Goal: Information Seeking & Learning: Learn about a topic

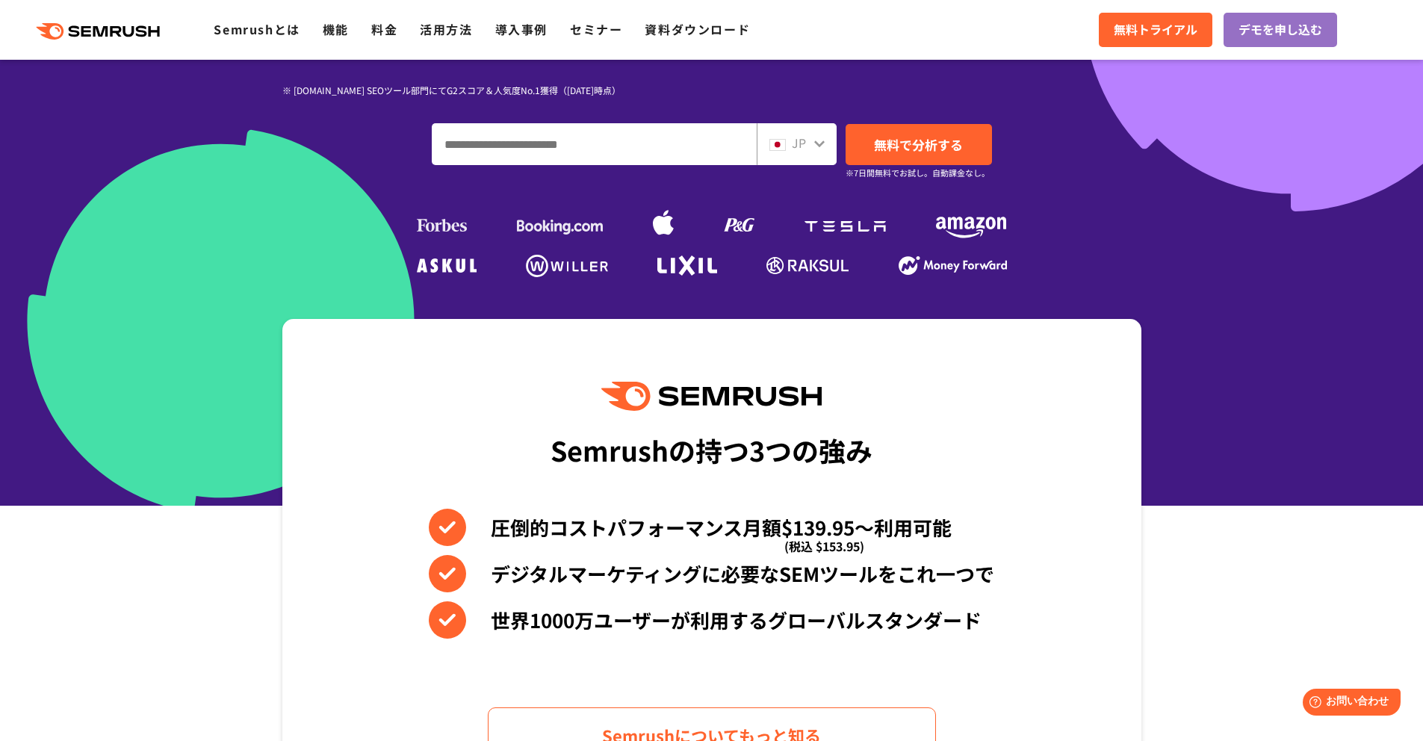
scroll to position [434, 0]
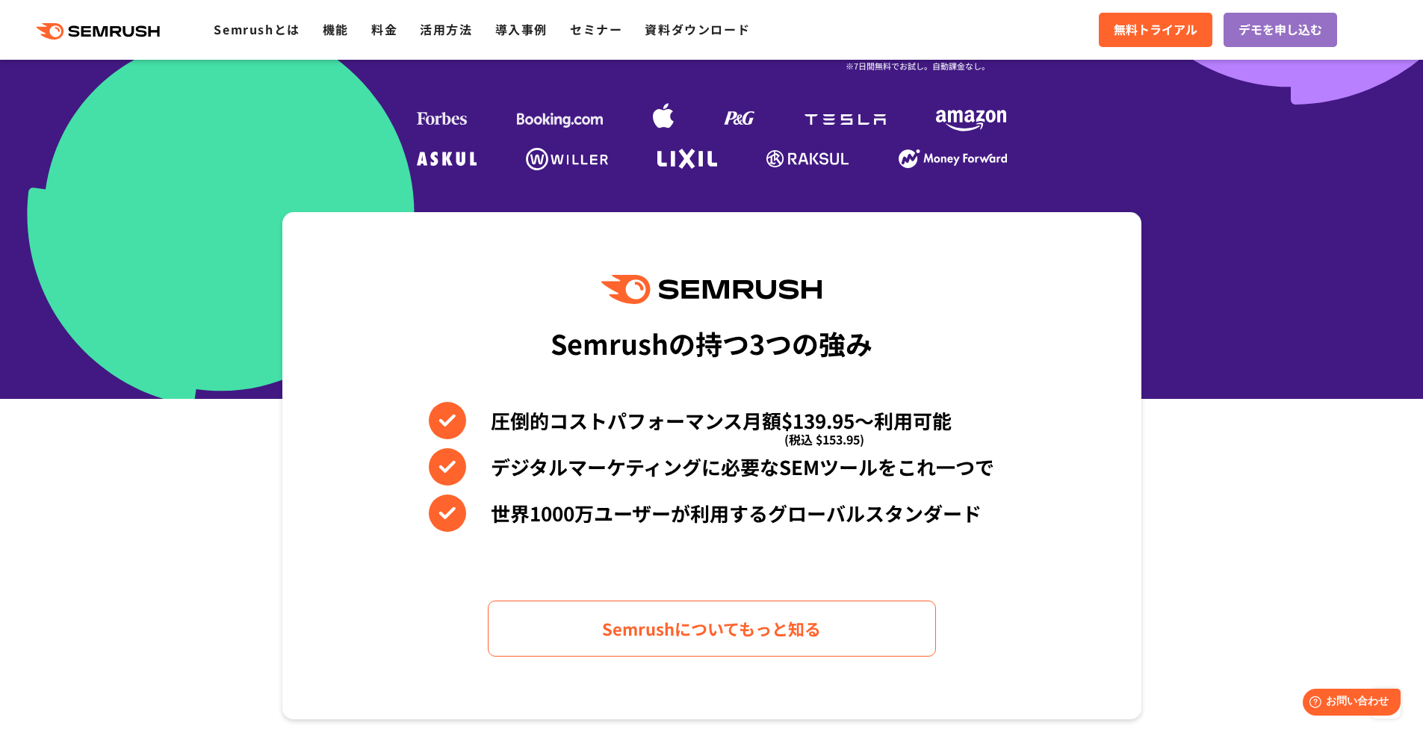
click at [847, 460] on li "デジタルマーケティングに必要なSEMツールをこれ一つで" at bounding box center [711, 466] width 565 height 37
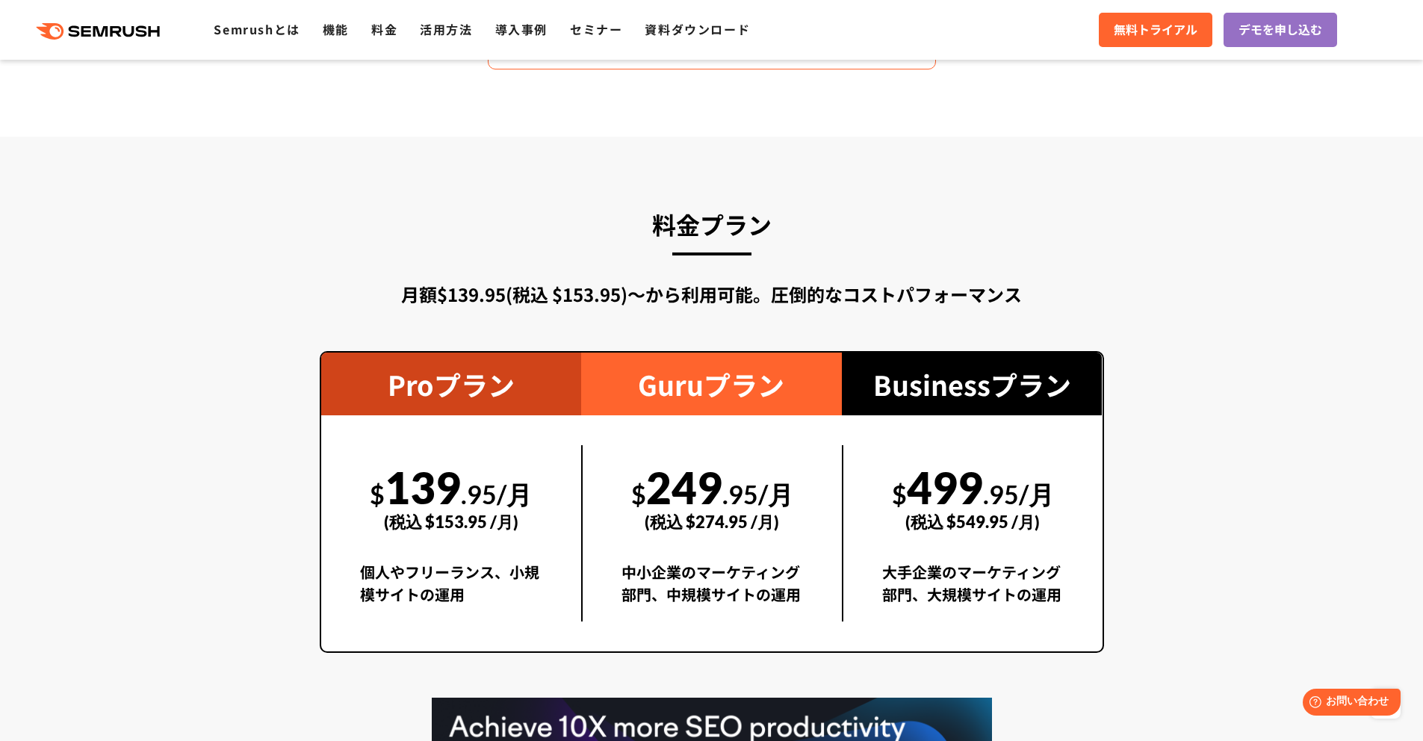
scroll to position [2587, 0]
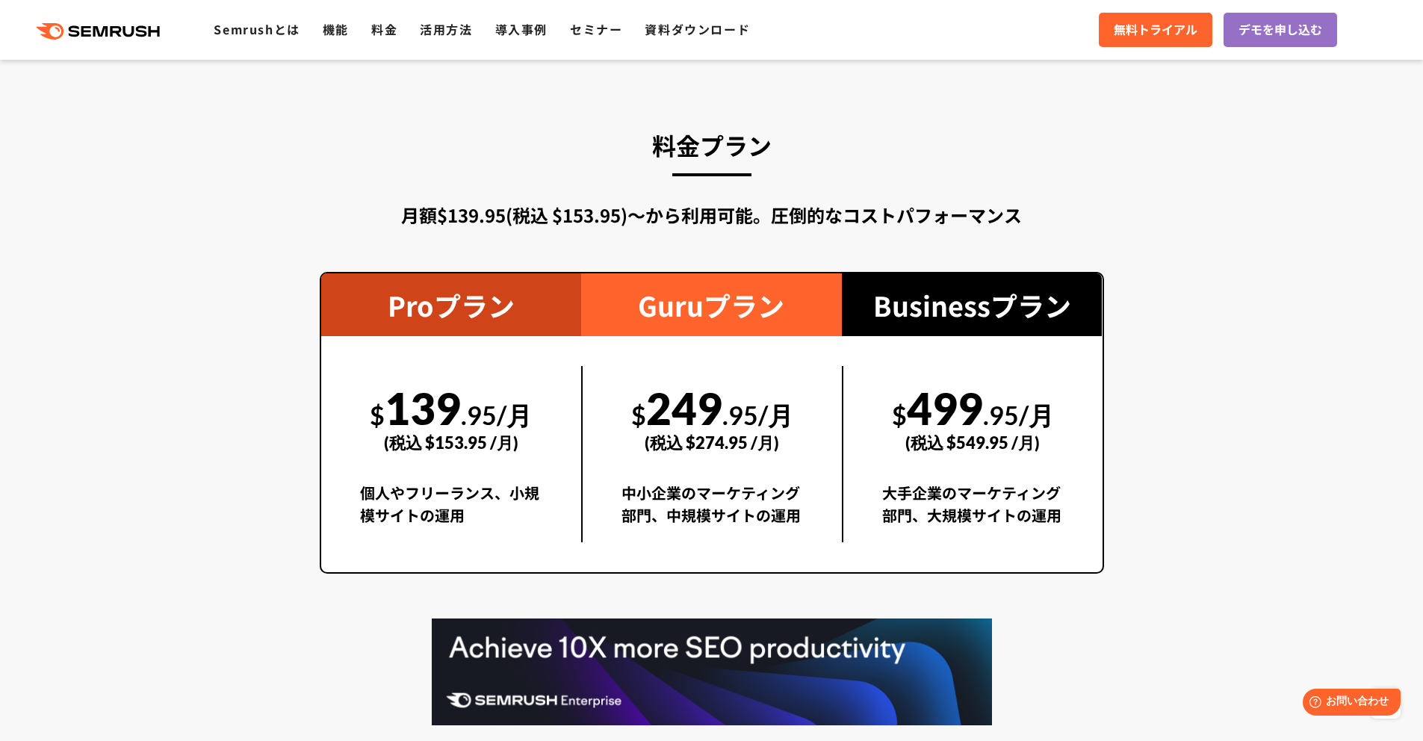
click at [869, 523] on div "$ 499 .95/月 (税込 $549.95 /月) 大手企業のマーケティング部門、大規模サイトの運用" at bounding box center [972, 454] width 261 height 176
click at [976, 492] on div "大手企業のマーケティング部門、大規模サイトの運用" at bounding box center [972, 512] width 181 height 60
click at [1064, 470] on div "$ 499 .95/月 (税込 $549.95 /月) 大手企業のマーケティング部門、大規模サイトの運用" at bounding box center [972, 454] width 261 height 176
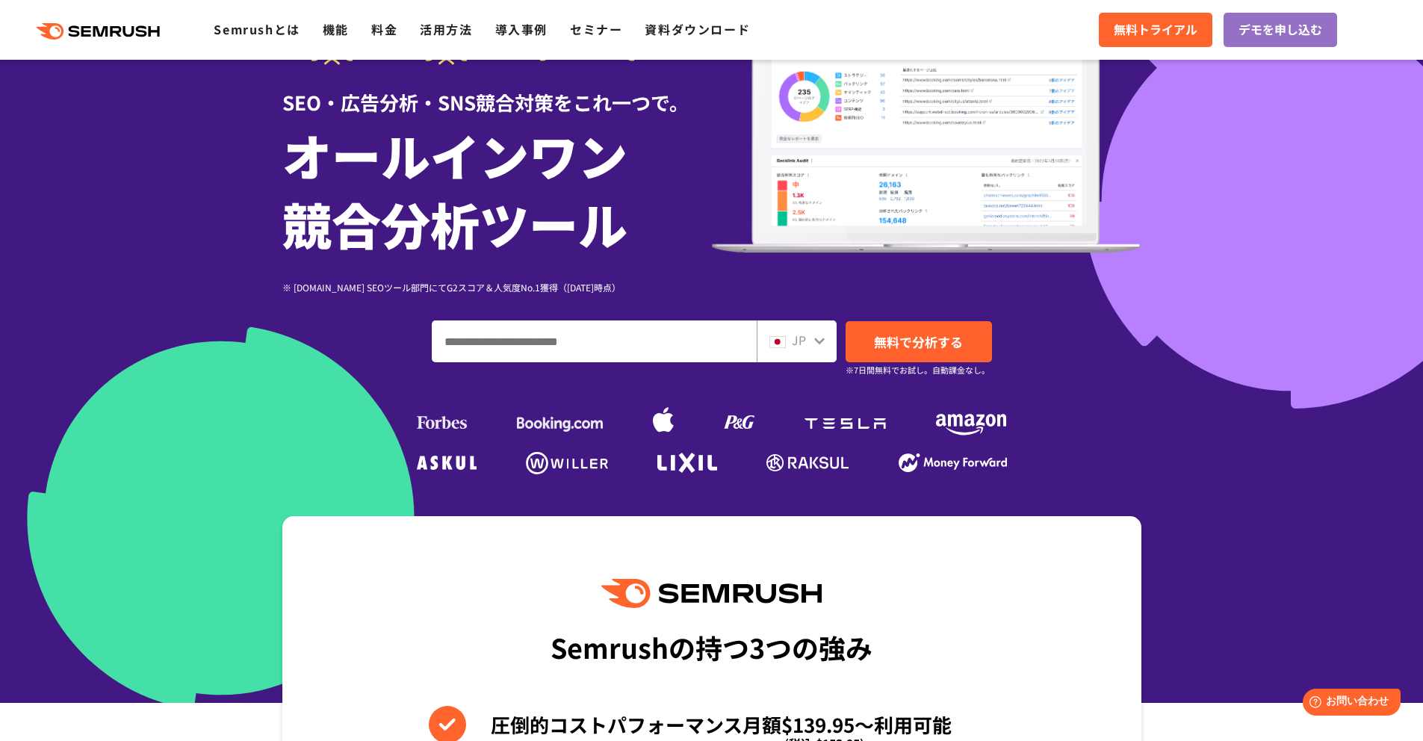
scroll to position [238, 0]
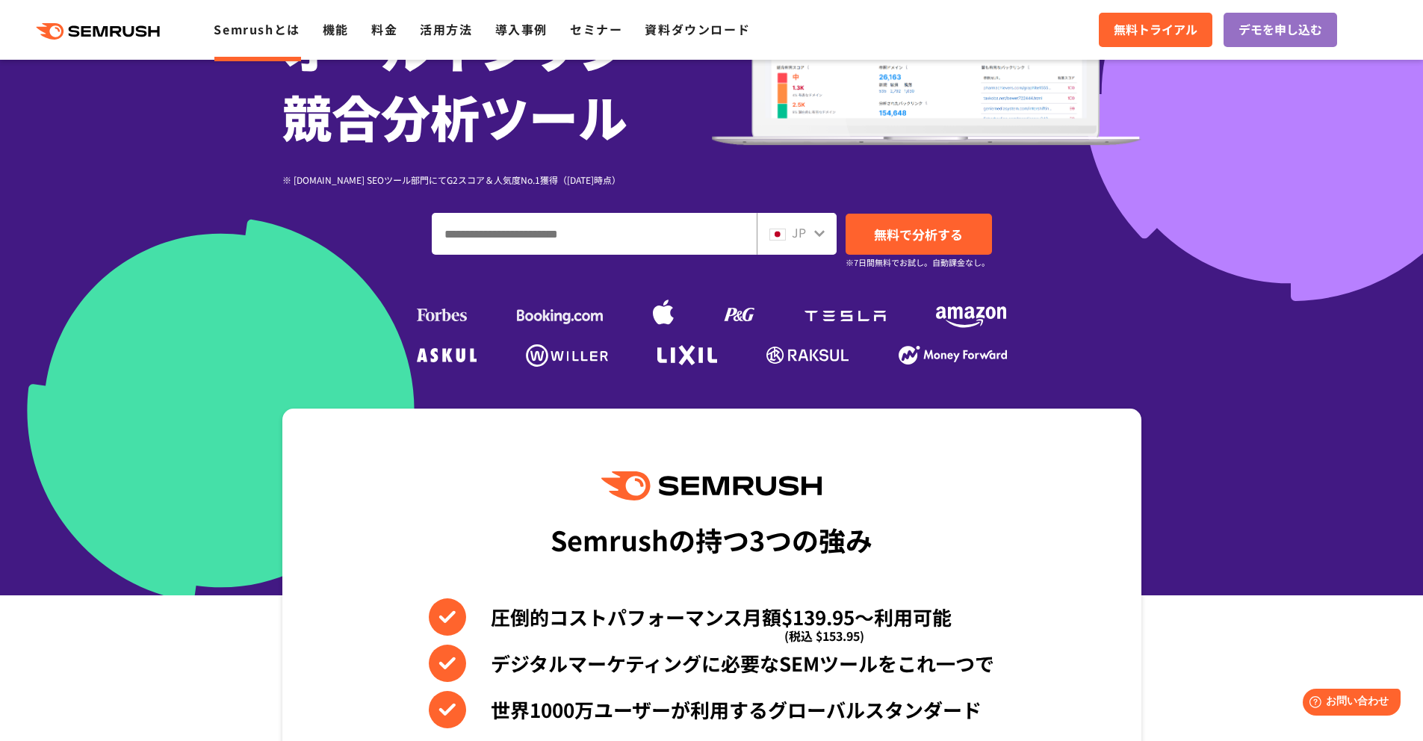
click at [267, 31] on link "Semrushとは" at bounding box center [257, 29] width 86 height 18
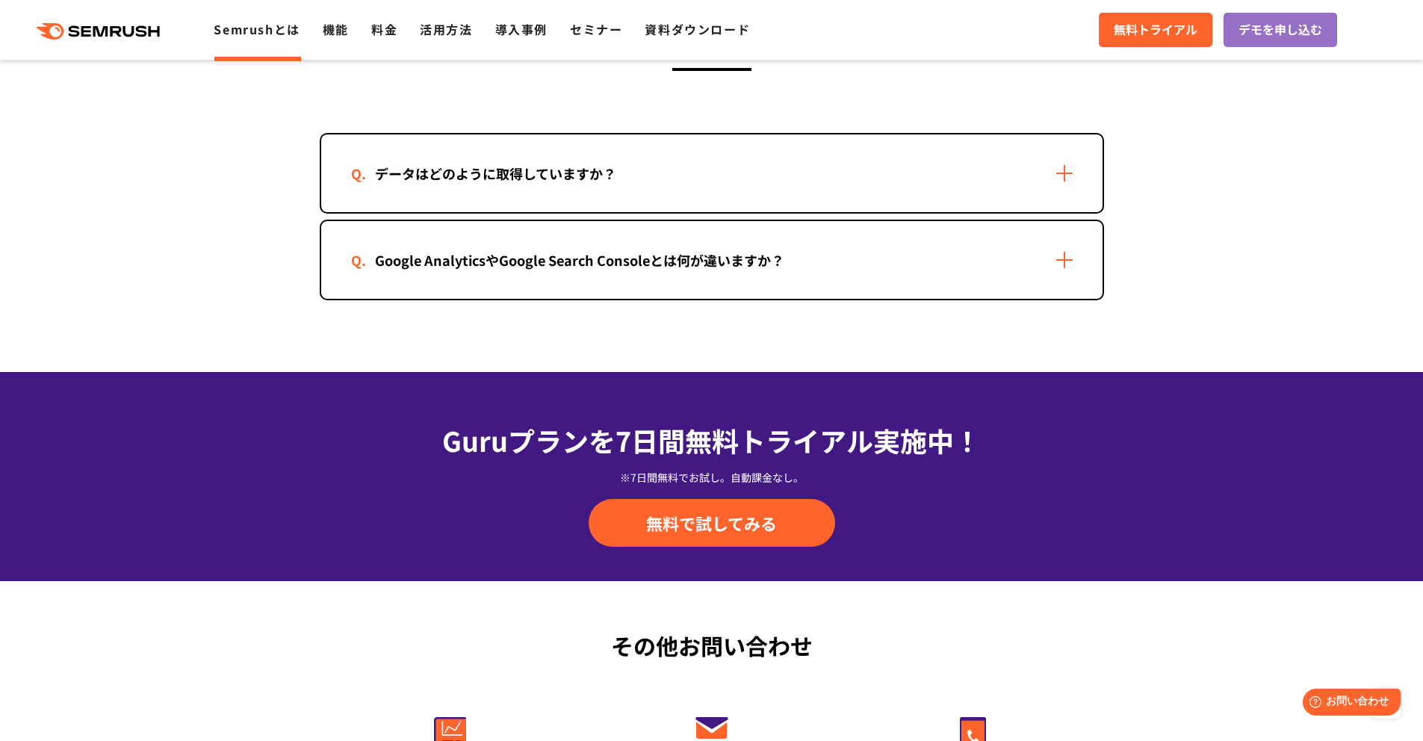
scroll to position [3096, 0]
click at [542, 269] on div "Google AnalyticsやGoogle Search Consoleとは何が違いますか？" at bounding box center [579, 261] width 457 height 22
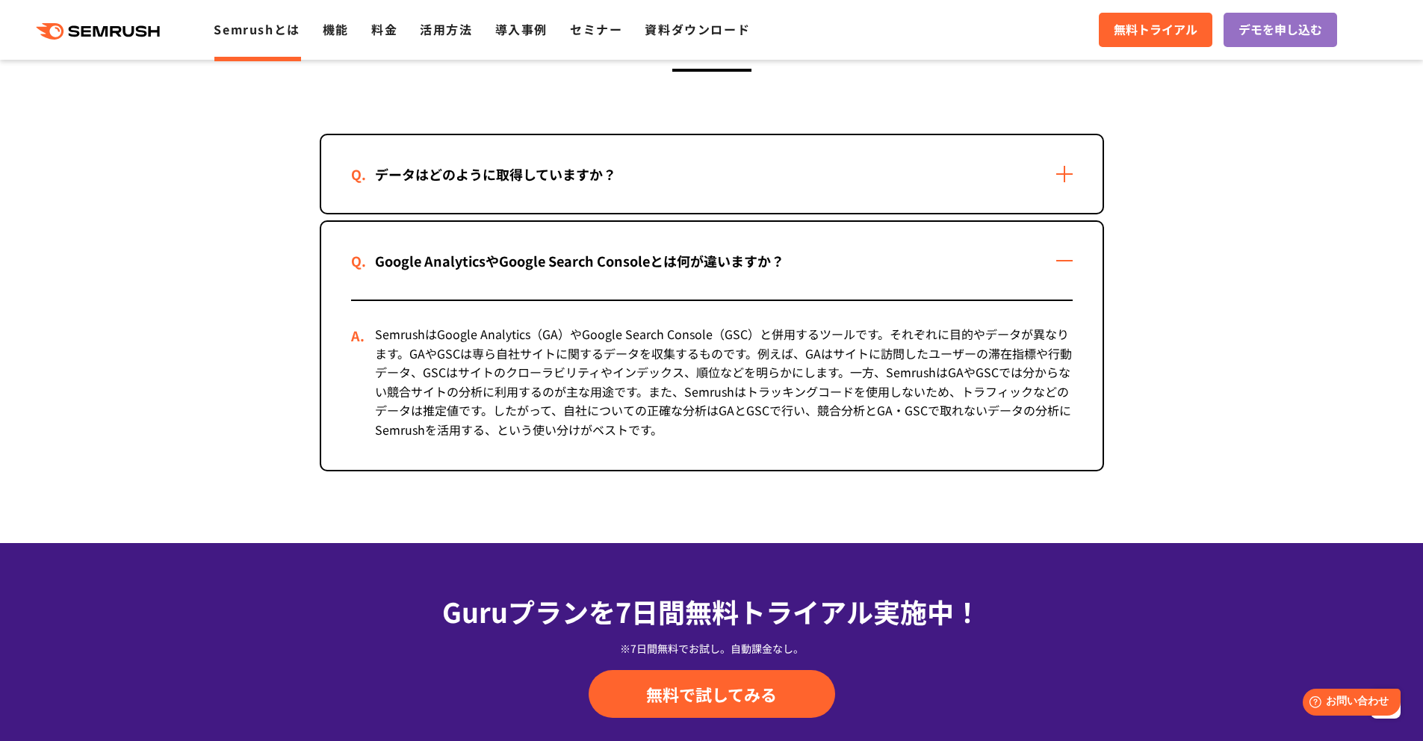
click at [559, 197] on div "データはどのように取得していますか？" at bounding box center [711, 174] width 781 height 78
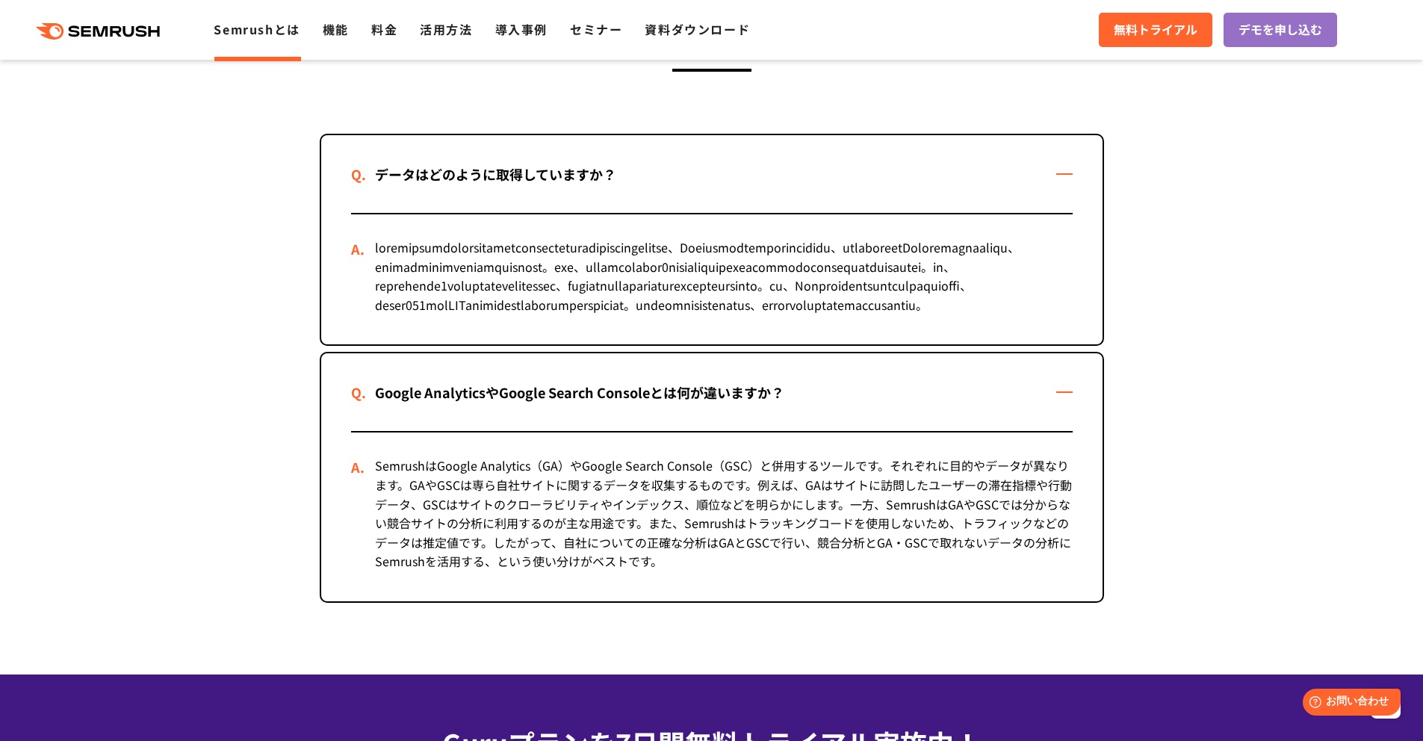
click at [559, 198] on div "データはどのように取得していますか？" at bounding box center [711, 174] width 781 height 78
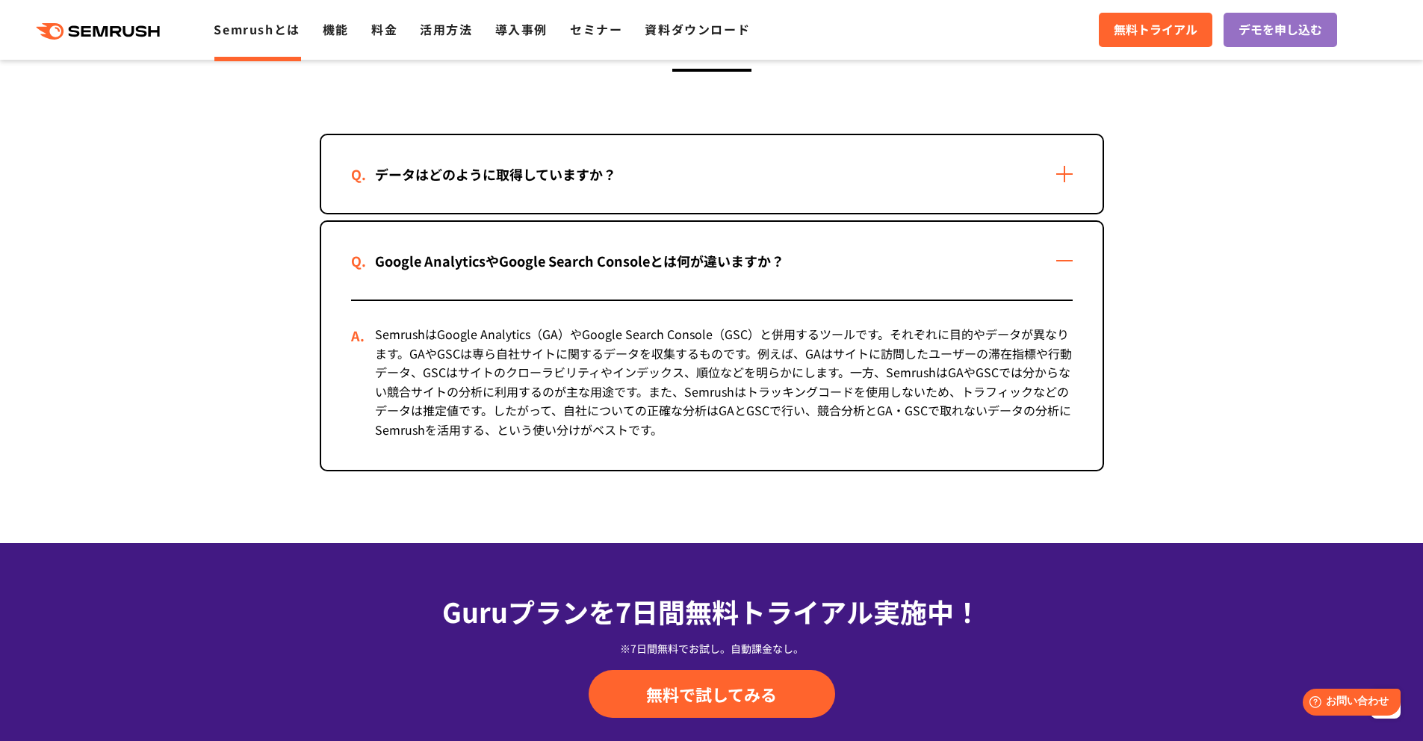
scroll to position [3699, 0]
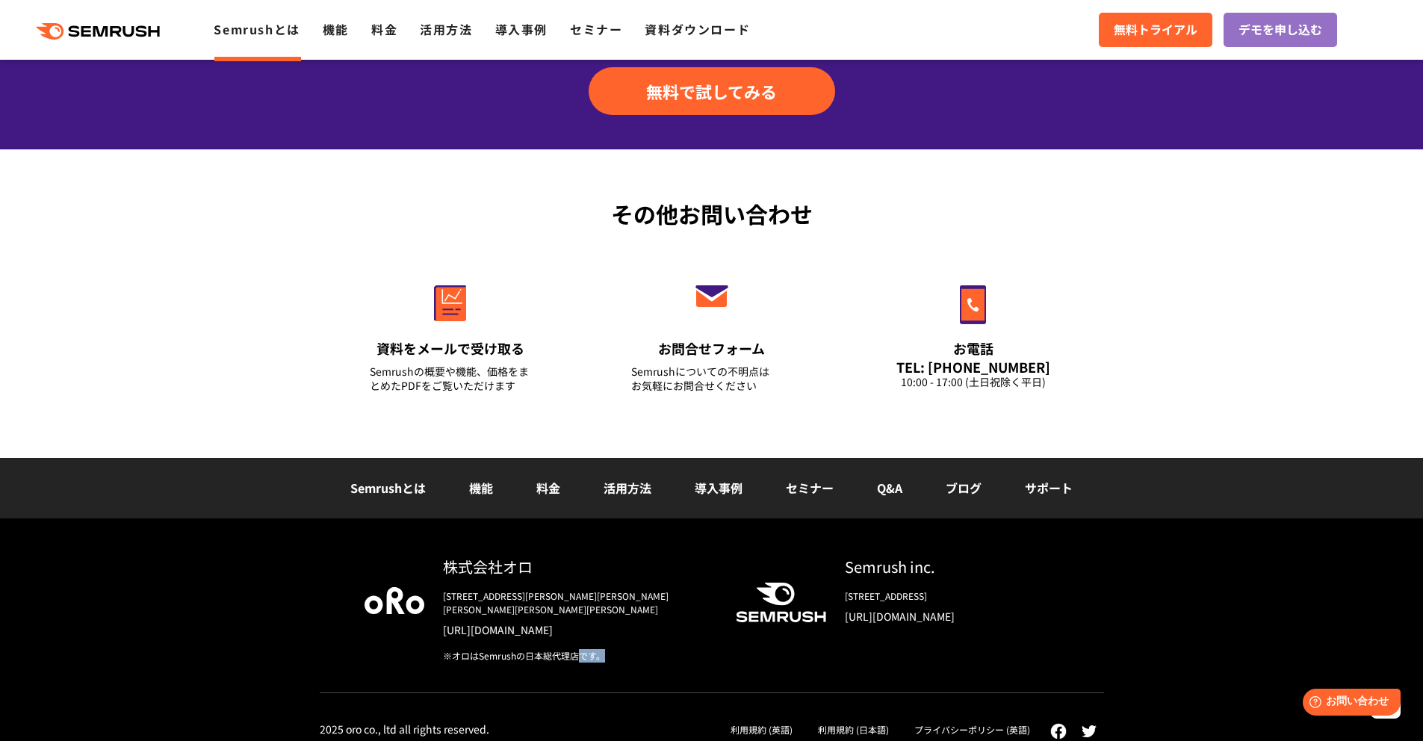
drag, startPoint x: 601, startPoint y: 645, endPoint x: 576, endPoint y: 645, distance: 24.6
click at [576, 649] on div "※オロはSemrushの日本総代理店です。" at bounding box center [577, 655] width 269 height 13
click at [581, 649] on div "※オロはSemrushの日本総代理店です。" at bounding box center [577, 655] width 269 height 13
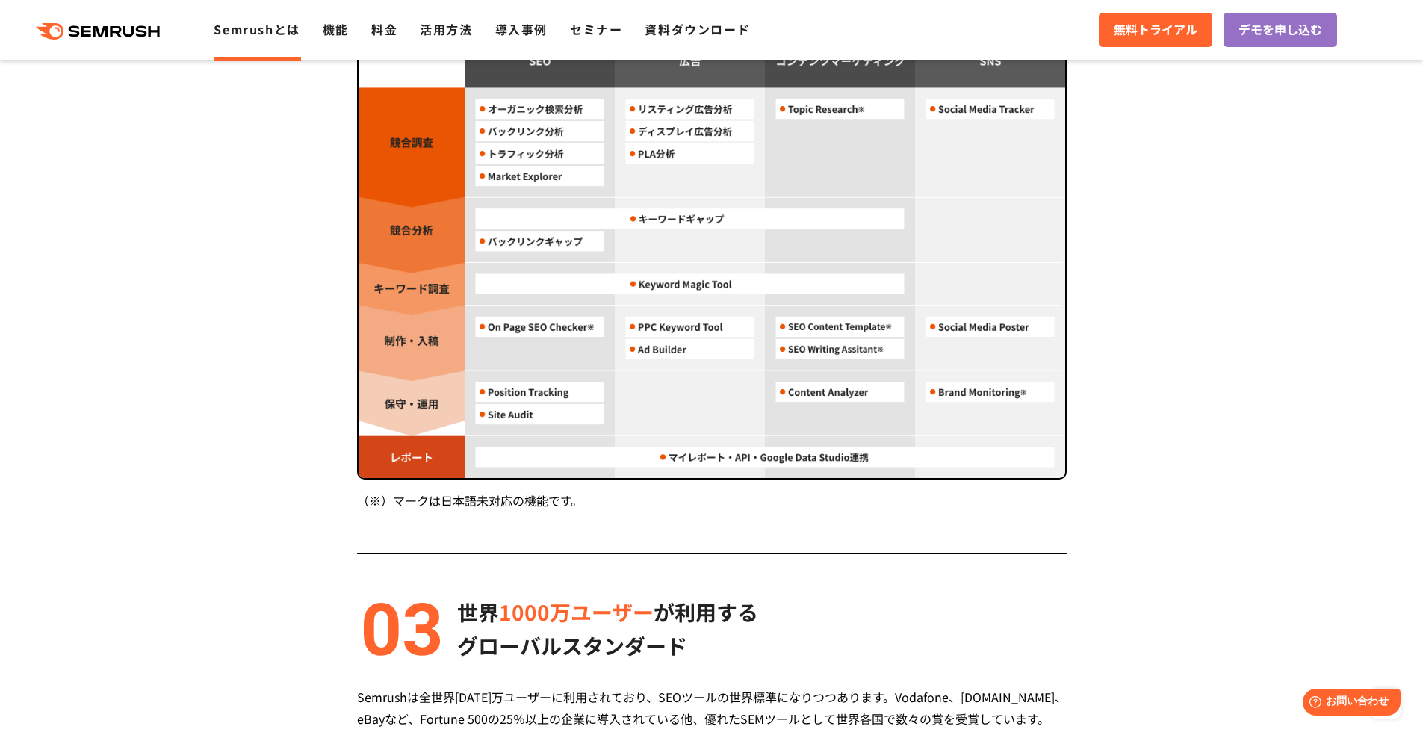
scroll to position [1099, 0]
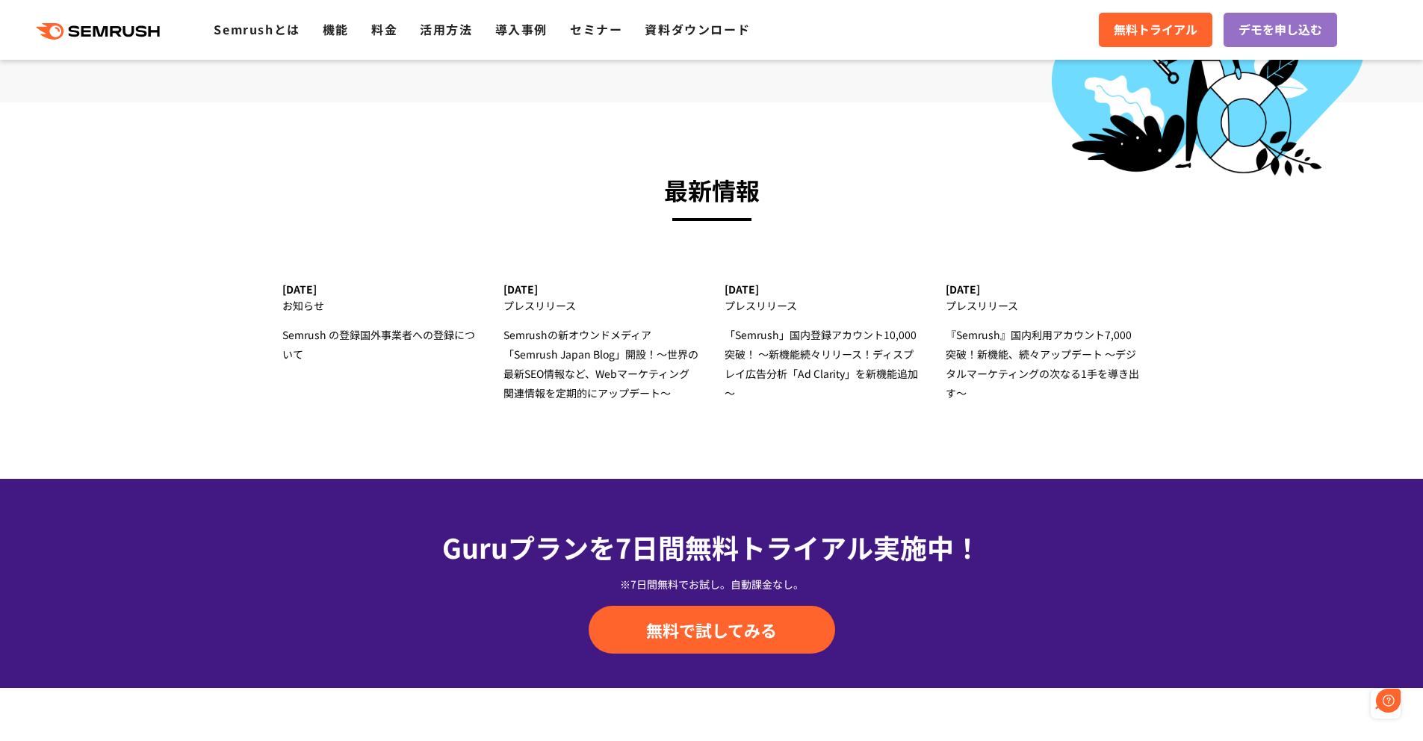
scroll to position [5074, 0]
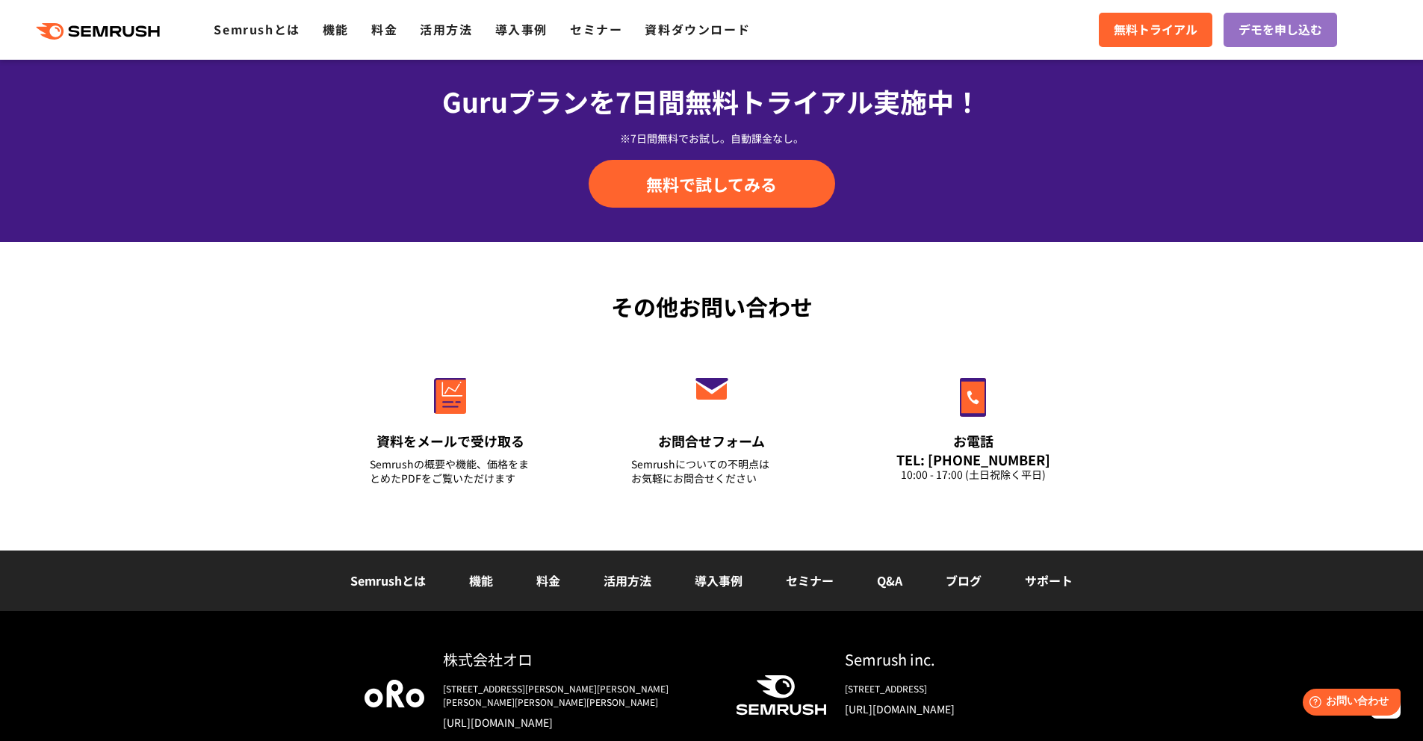
click at [391, 584] on link "Semrushとは" at bounding box center [387, 580] width 75 height 18
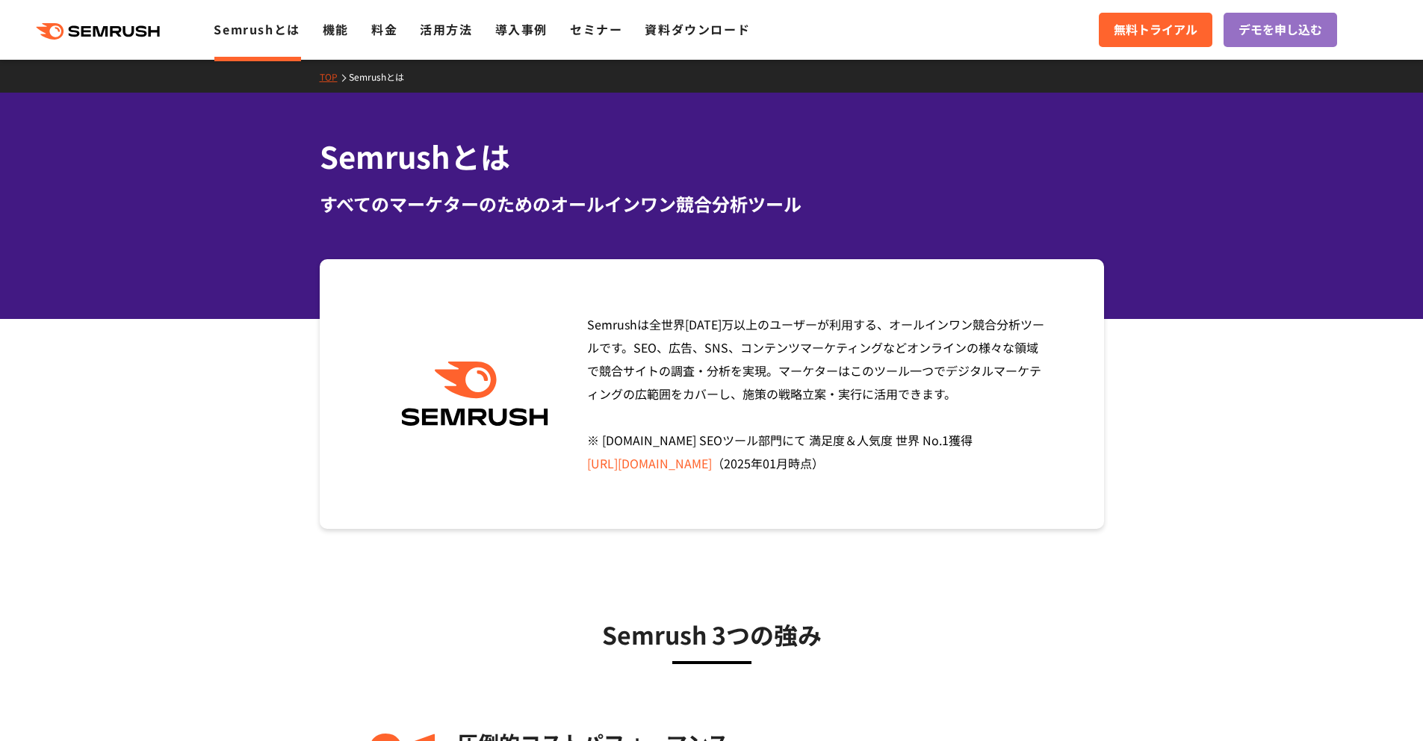
scroll to position [3, 0]
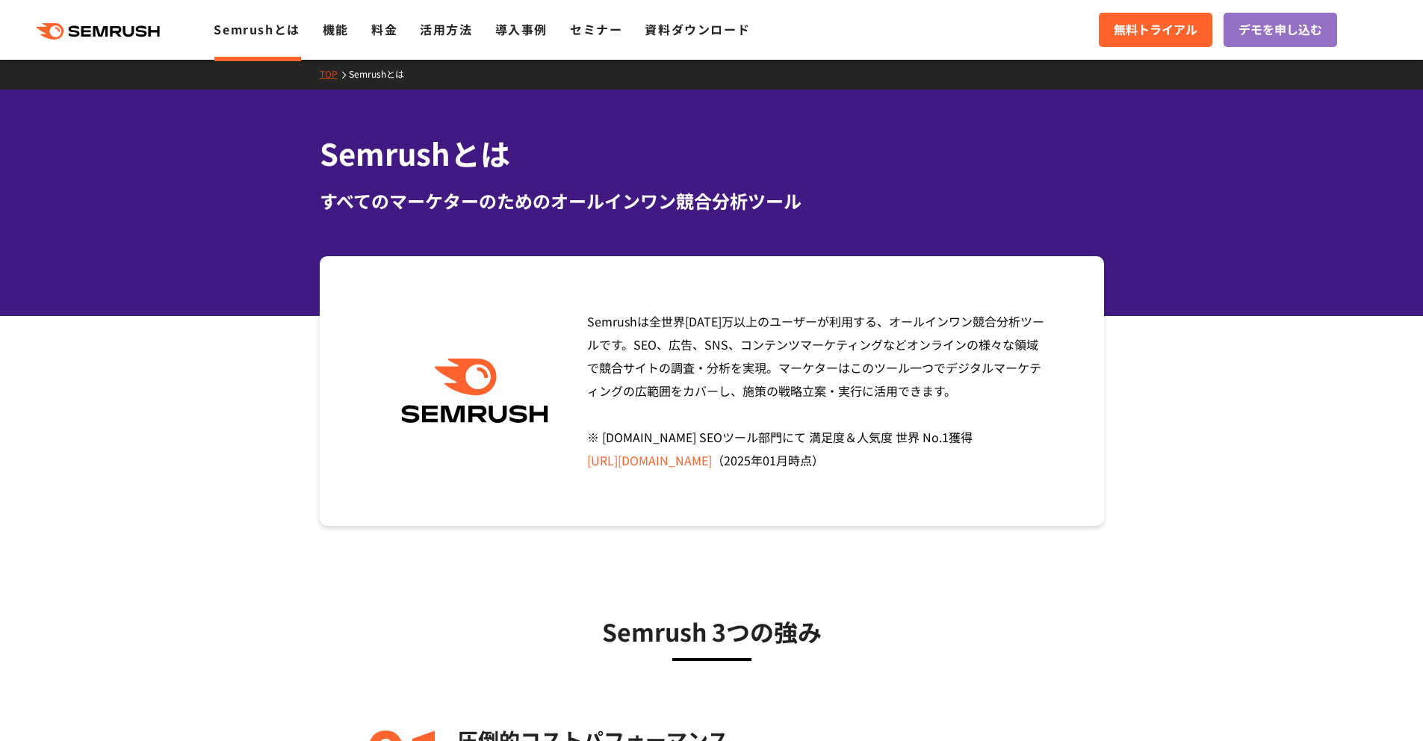
drag, startPoint x: 589, startPoint y: 322, endPoint x: 939, endPoint y: 391, distance: 357.0
click at [939, 391] on div "Semrushは全世界1000万以上のユーザーが利用する、オールインワン競合分析ツールです。SEO、広告、SNS、コンテンツマーケティングなどオンラインの様々…" at bounding box center [813, 391] width 474 height 162
copy span "Semrushは全世界1000万以上のユーザーが利用する、オールインワン競合分析ツールです。SEO、広告、SNS、コンテンツマーケティングなどオンラインの様々…"
